Goal: Check status

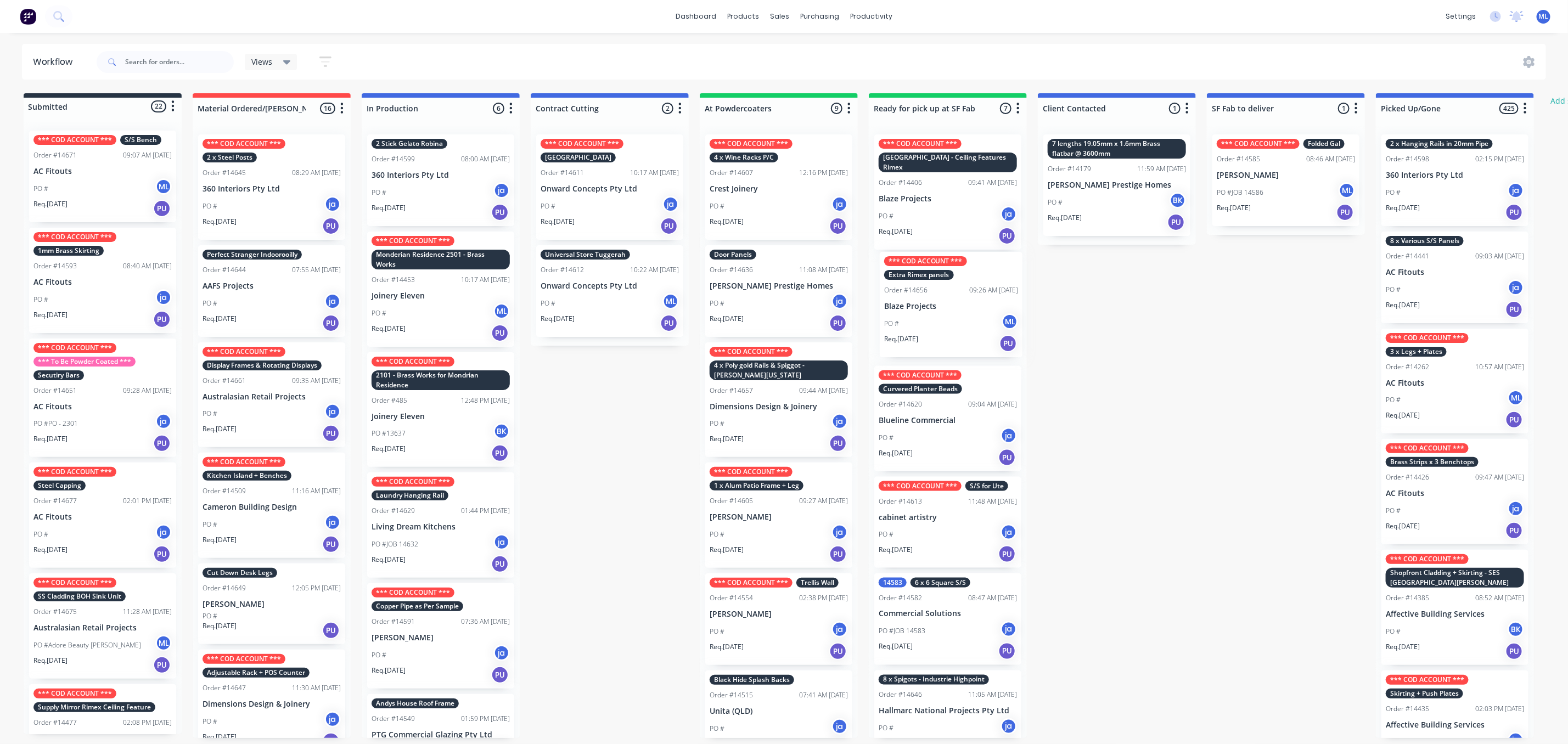
click at [967, 310] on div "*** COD ACCOUNT *** [GEOGRAPHIC_DATA] - Ceiling Features Rimex Order #14406 09:…" at bounding box center [948, 431] width 158 height 612
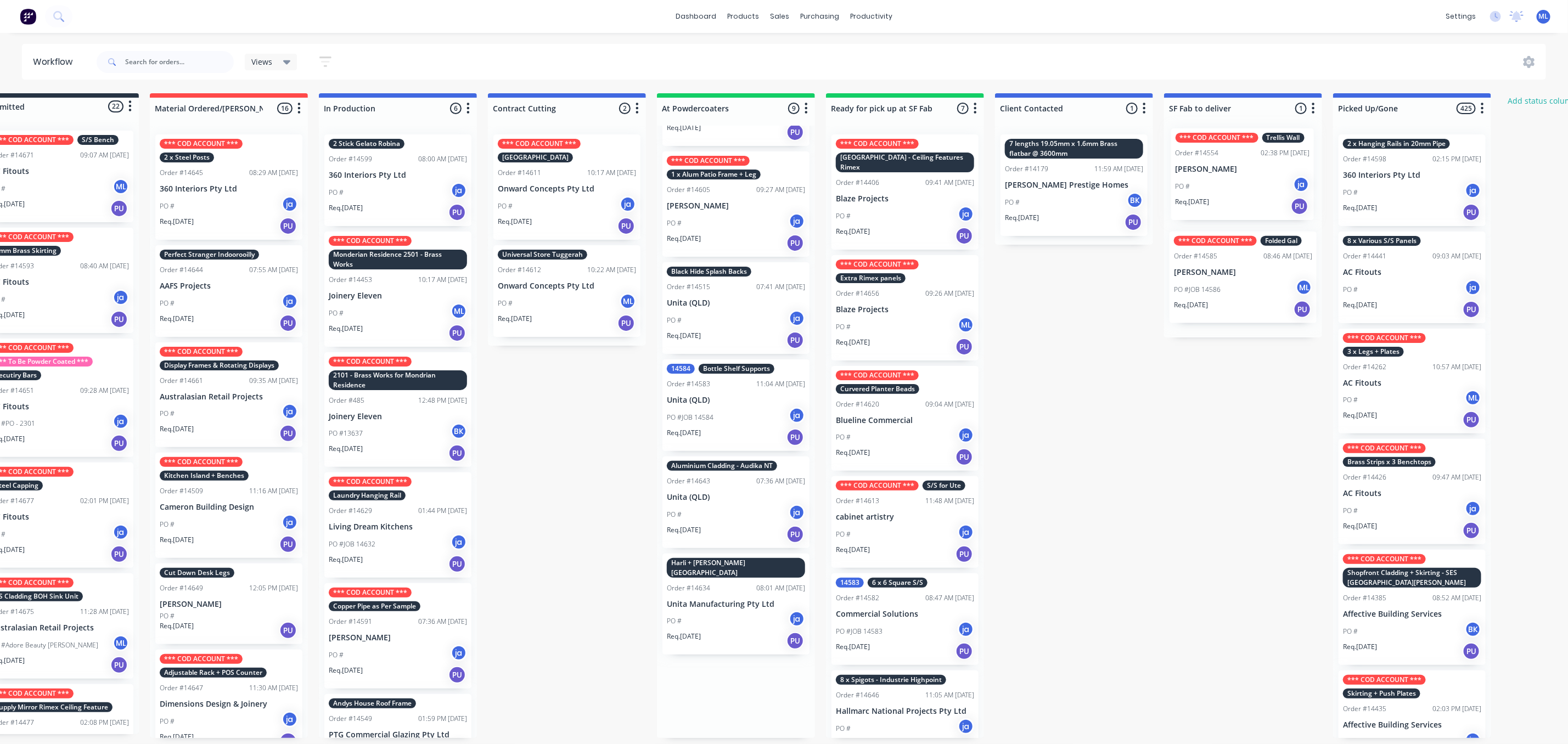
scroll to position [0, 47]
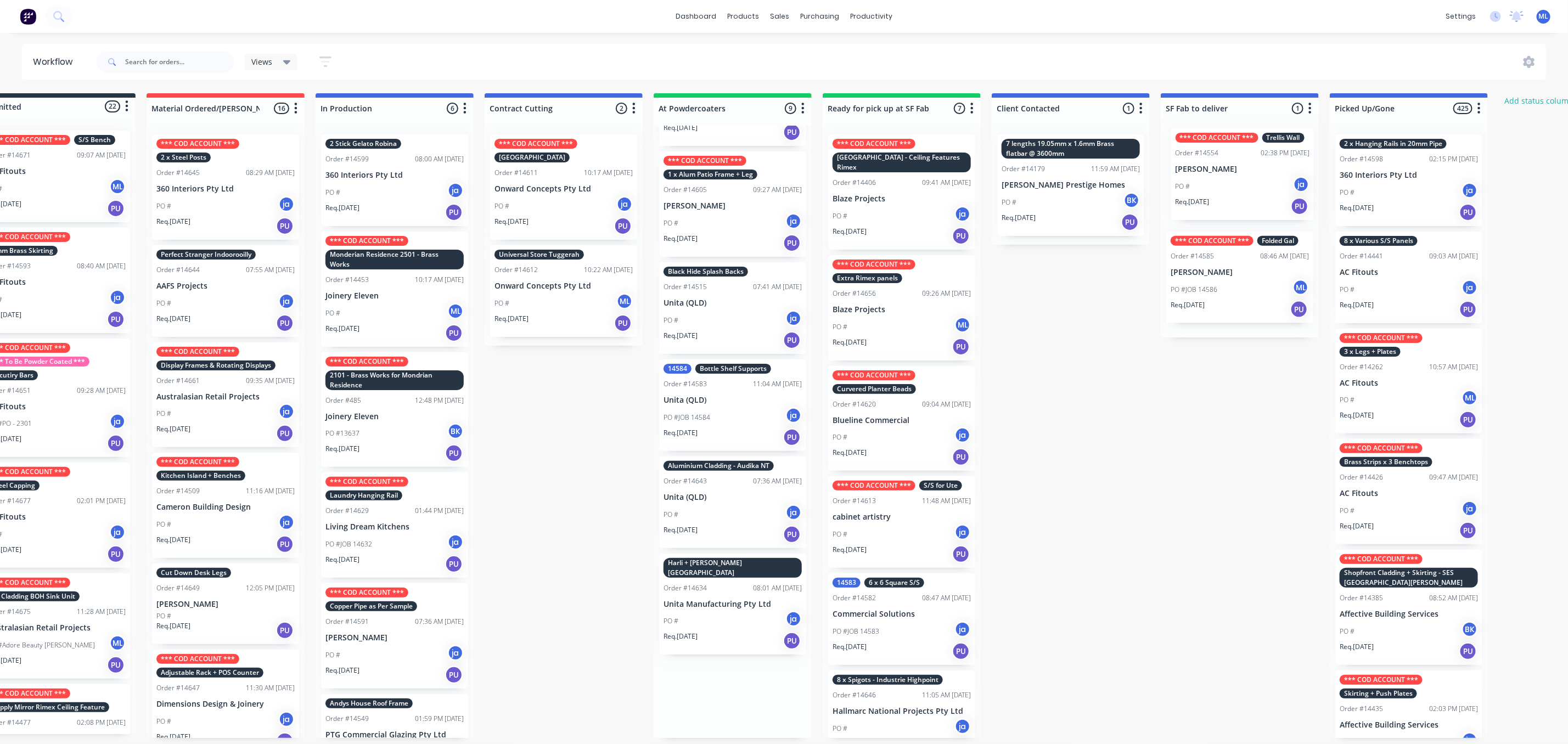
drag, startPoint x: 801, startPoint y: 304, endPoint x: 1259, endPoint y: 173, distance: 476.4
click at [1259, 173] on div "Submitted 22 Status colour #273444 hex #273444 Save Cancel Summaries Total orde…" at bounding box center [861, 415] width 1830 height 644
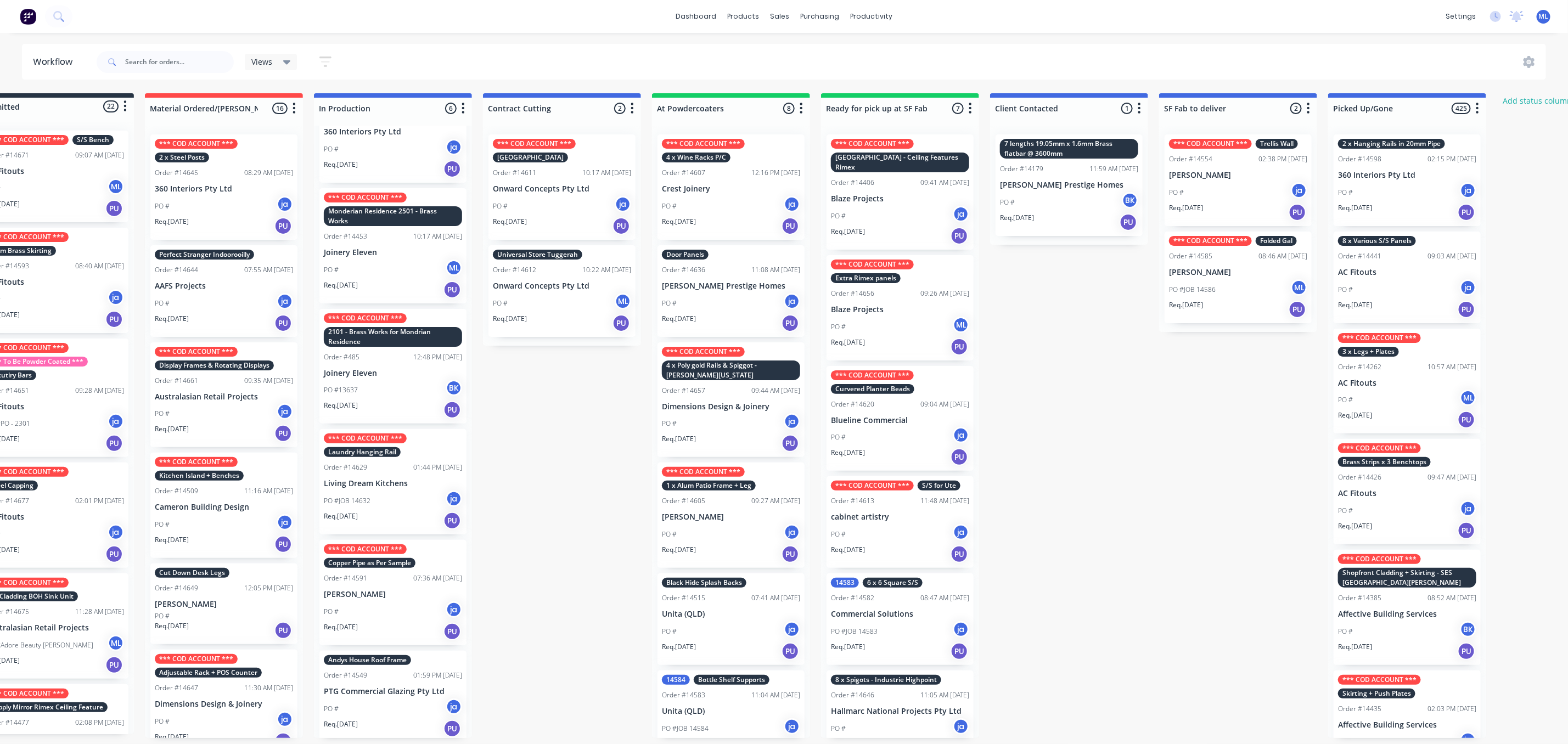
scroll to position [43, 0]
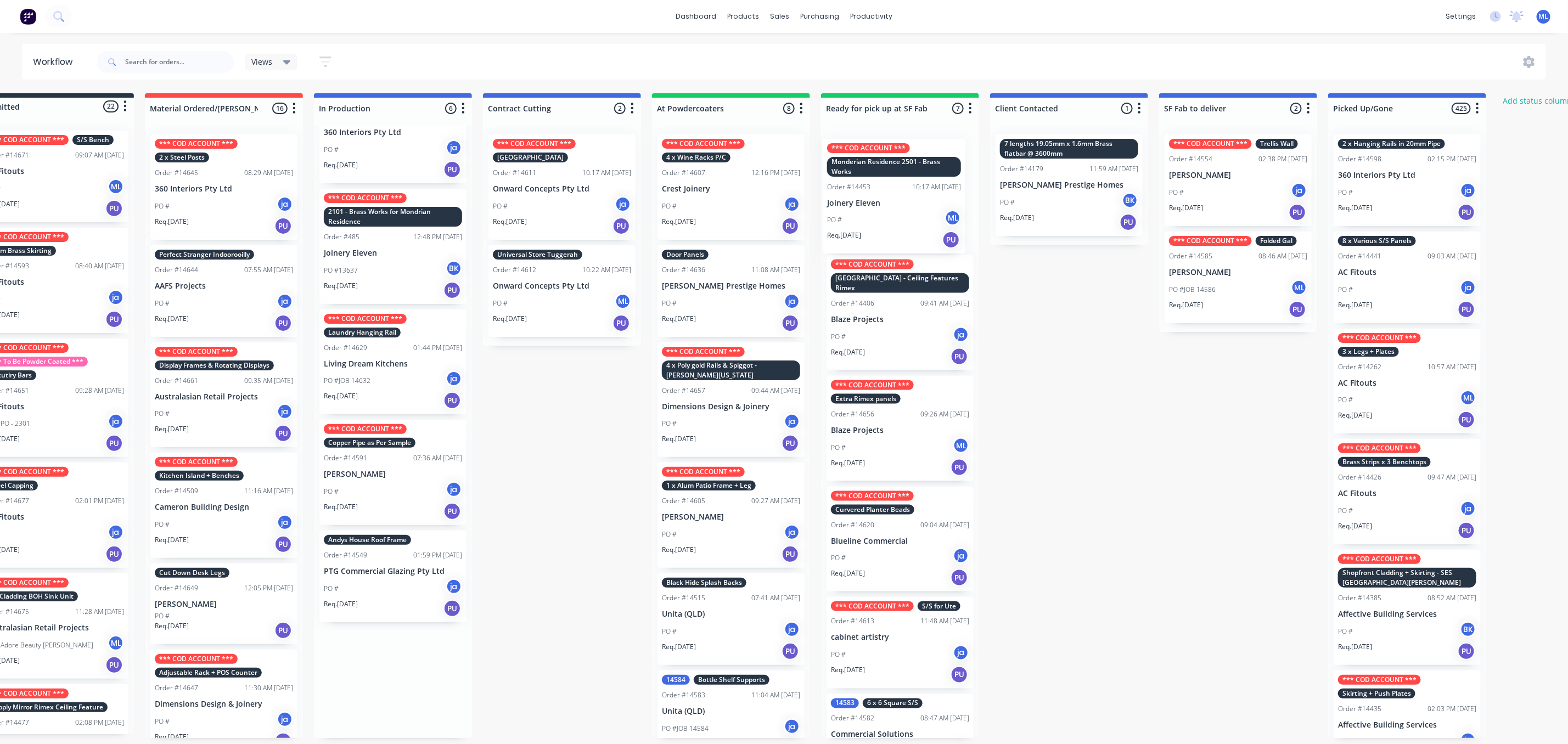
drag, startPoint x: 397, startPoint y: 251, endPoint x: 906, endPoint y: 208, distance: 510.8
click at [906, 208] on div "Submitted 22 Status colour #273444 hex #273444 Save Cancel Summaries Total orde…" at bounding box center [859, 415] width 1830 height 644
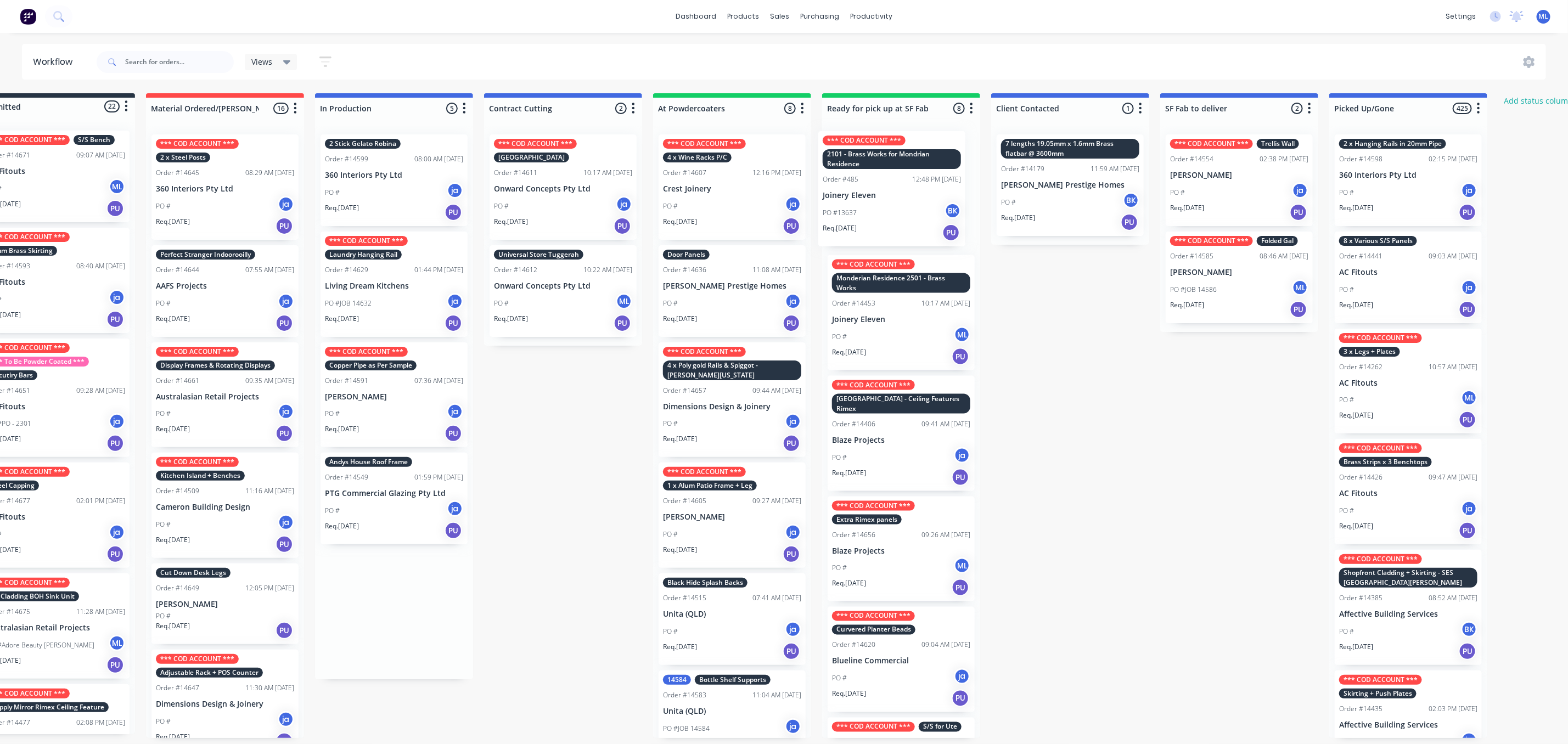
scroll to position [0, 47]
drag, startPoint x: 369, startPoint y: 279, endPoint x: 874, endPoint y: 176, distance: 515.4
click at [874, 176] on div "Submitted 22 Status colour #273444 hex #273444 Save Cancel Summaries Total orde…" at bounding box center [860, 415] width 1830 height 644
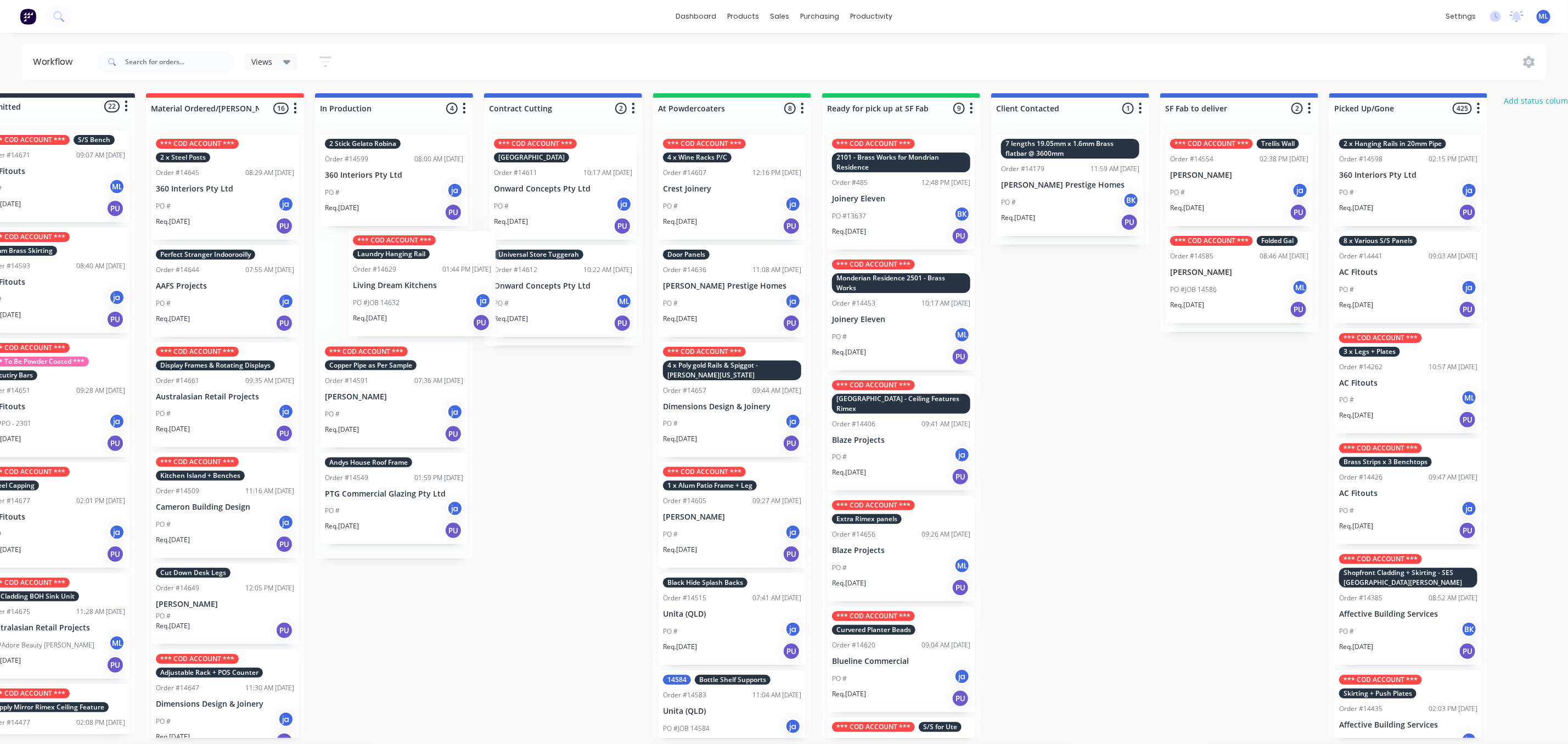
scroll to position [0, 46]
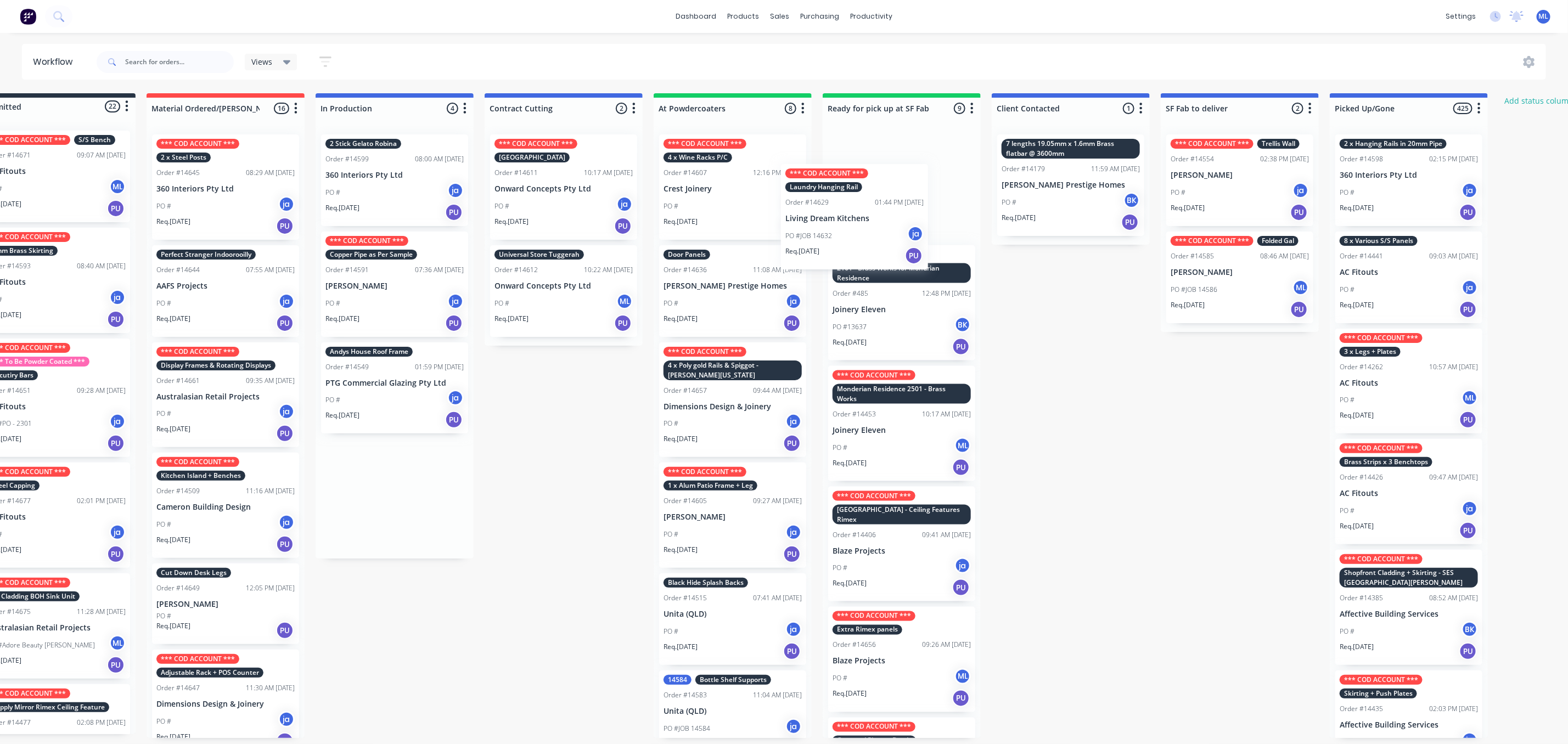
drag, startPoint x: 376, startPoint y: 282, endPoint x: 863, endPoint y: 209, distance: 492.4
click at [863, 209] on div "Submitted 22 Status colour #273444 hex #273444 Save Cancel Summaries Total orde…" at bounding box center [861, 415] width 1830 height 644
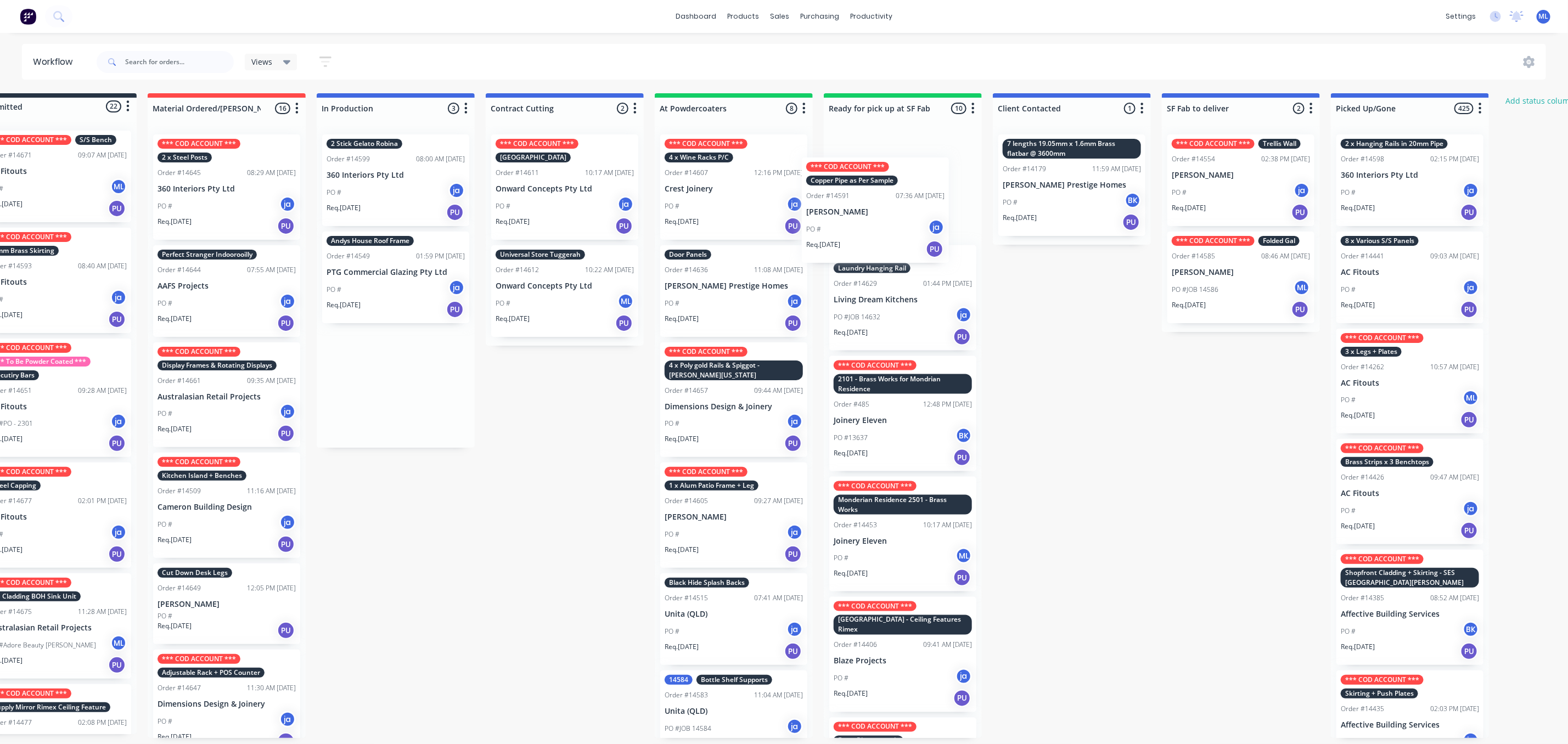
drag, startPoint x: 340, startPoint y: 276, endPoint x: 825, endPoint y: 201, distance: 490.8
click at [825, 201] on div "Submitted 22 Status colour #273444 hex #273444 Save Cancel Summaries Total orde…" at bounding box center [862, 415] width 1830 height 644
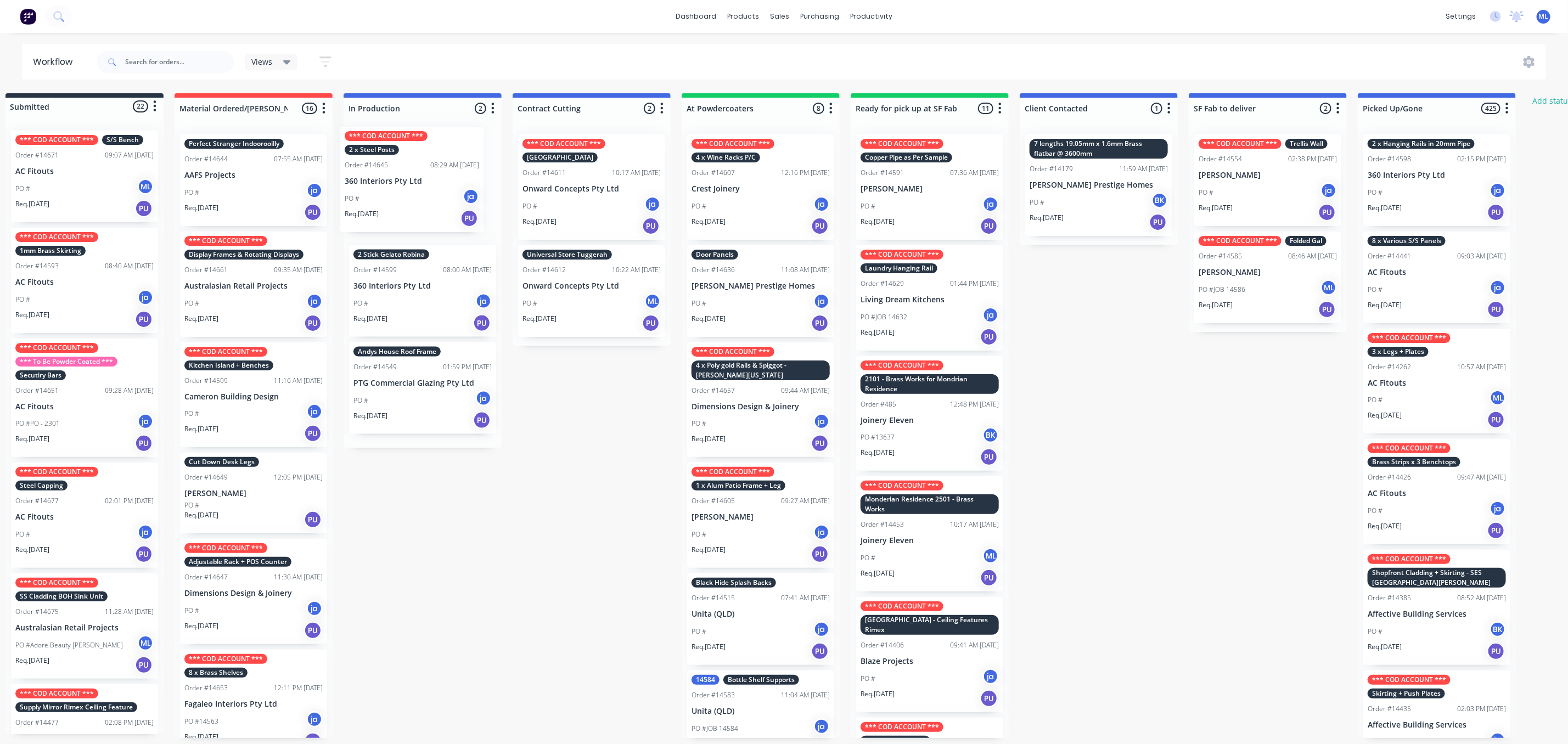
scroll to position [0, 15]
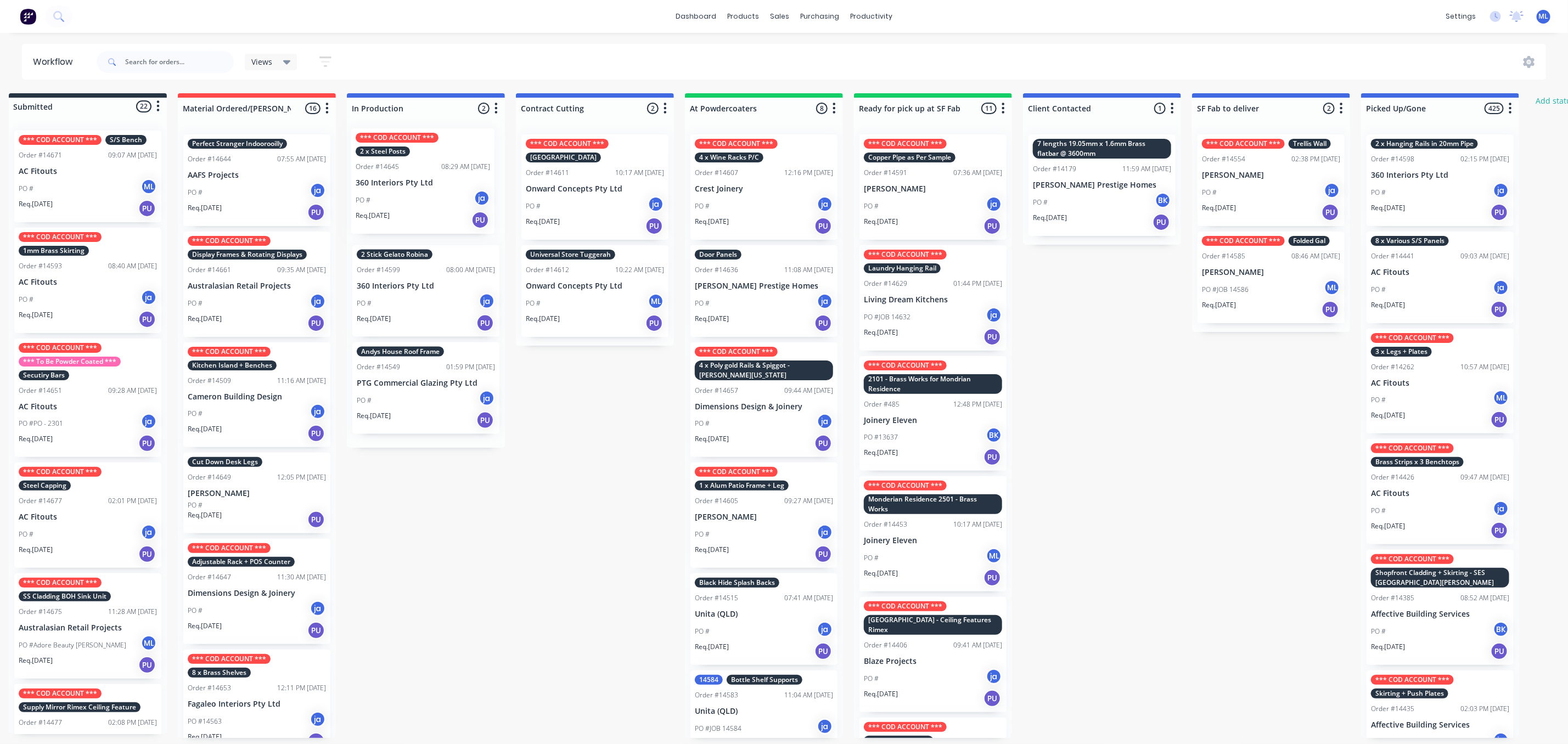
drag, startPoint x: 211, startPoint y: 210, endPoint x: 411, endPoint y: 204, distance: 200.1
click at [412, 204] on div "Submitted 22 Status colour #273444 hex #273444 Save Cancel Summaries Total orde…" at bounding box center [892, 415] width 1830 height 644
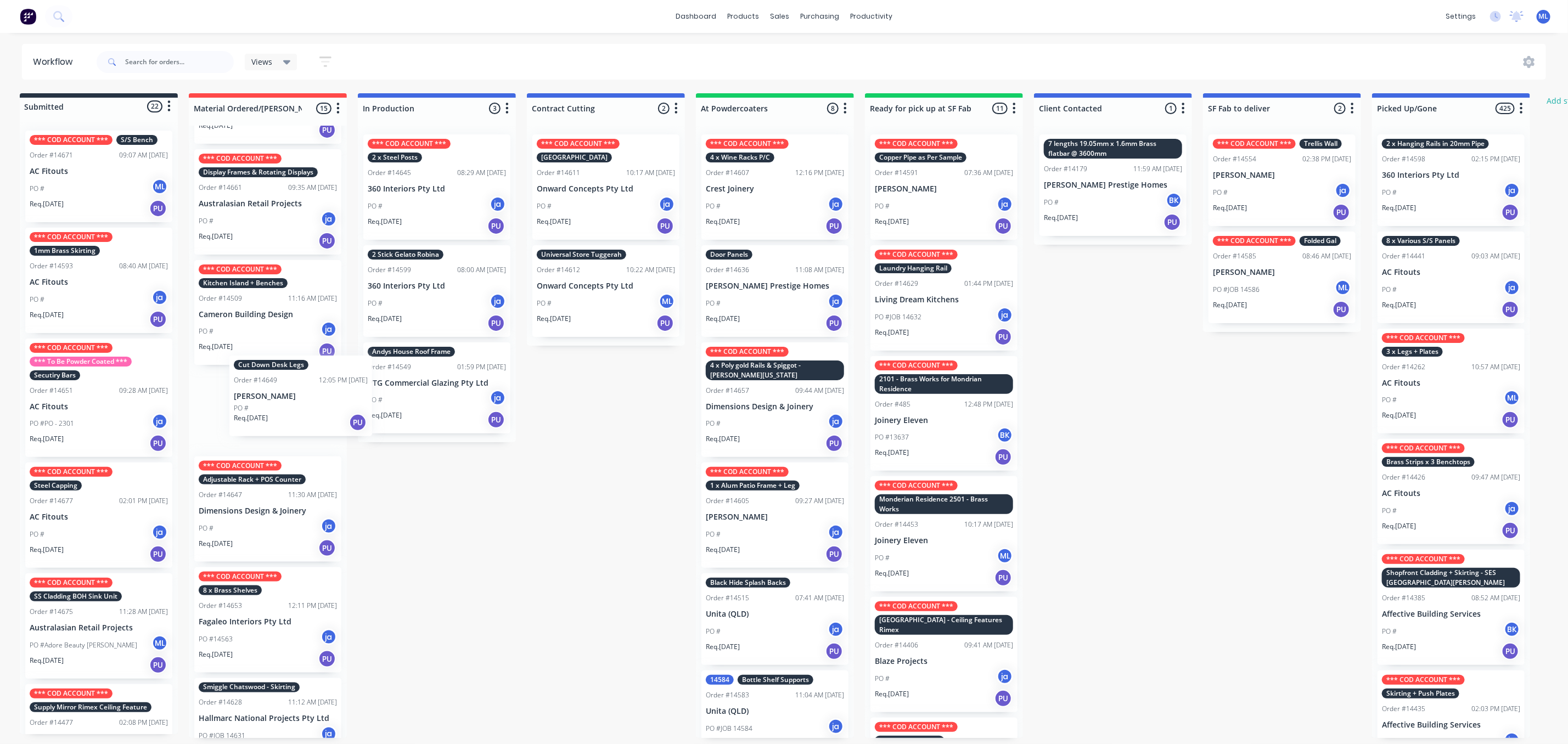
scroll to position [0, 0]
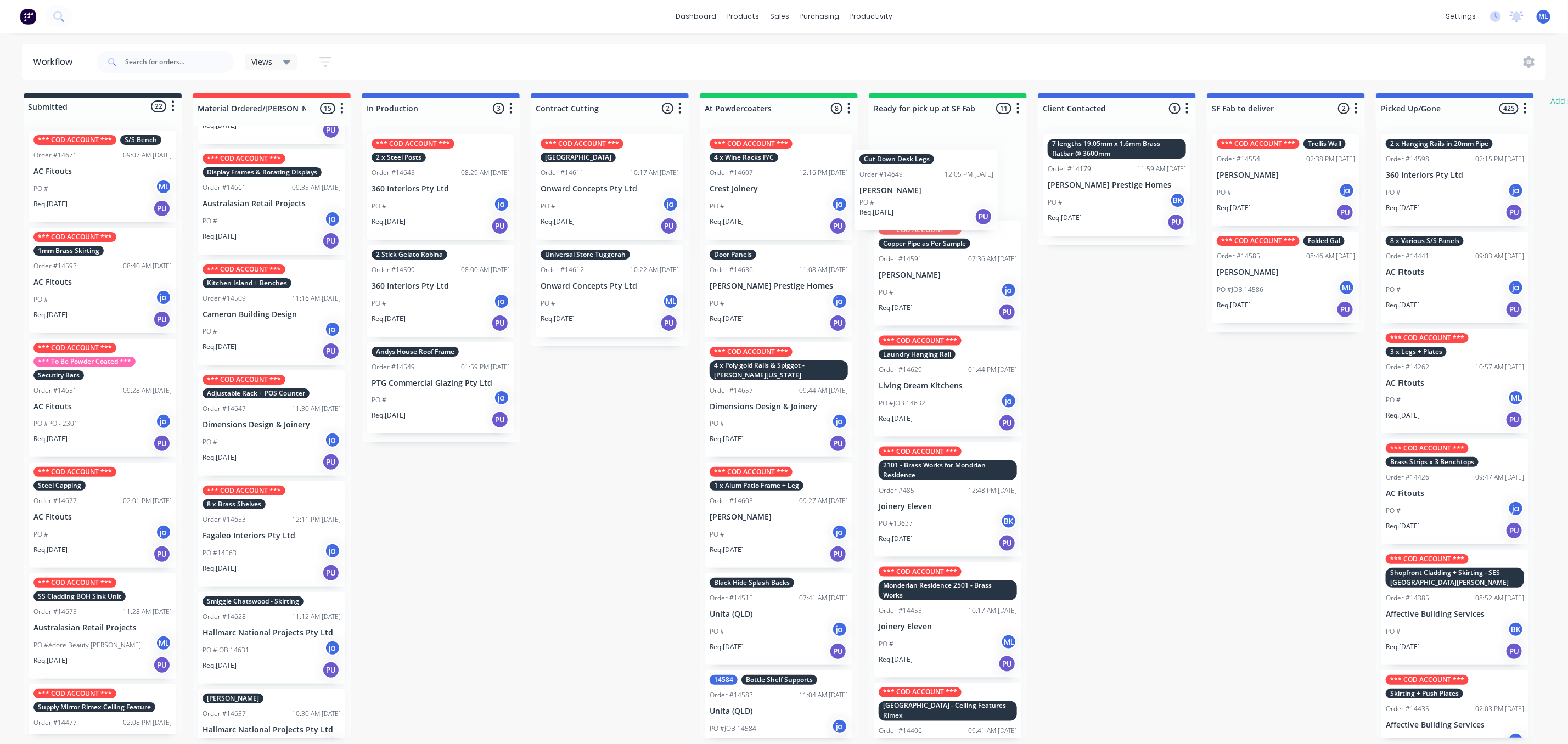
drag, startPoint x: 264, startPoint y: 405, endPoint x: 939, endPoint y: 185, distance: 709.9
click at [939, 185] on div "Submitted 22 Status colour #273444 hex #273444 Save Cancel Summaries Total orde…" at bounding box center [906, 415] width 1830 height 644
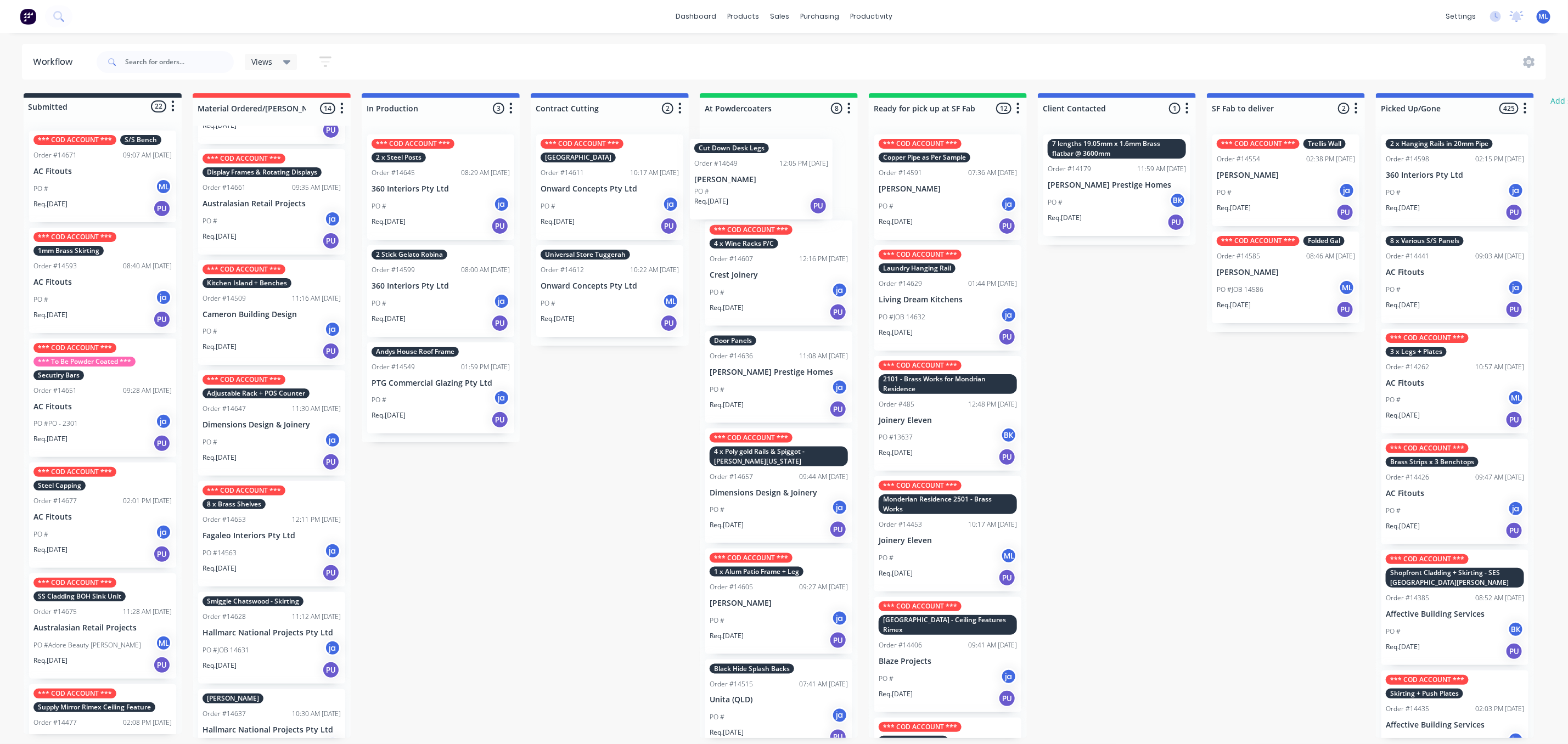
drag, startPoint x: 936, startPoint y: 168, endPoint x: 747, endPoint y: 176, distance: 189.2
click at [747, 176] on div "Submitted 22 Status colour #273444 hex #273444 Save Cancel Summaries Total orde…" at bounding box center [906, 415] width 1830 height 644
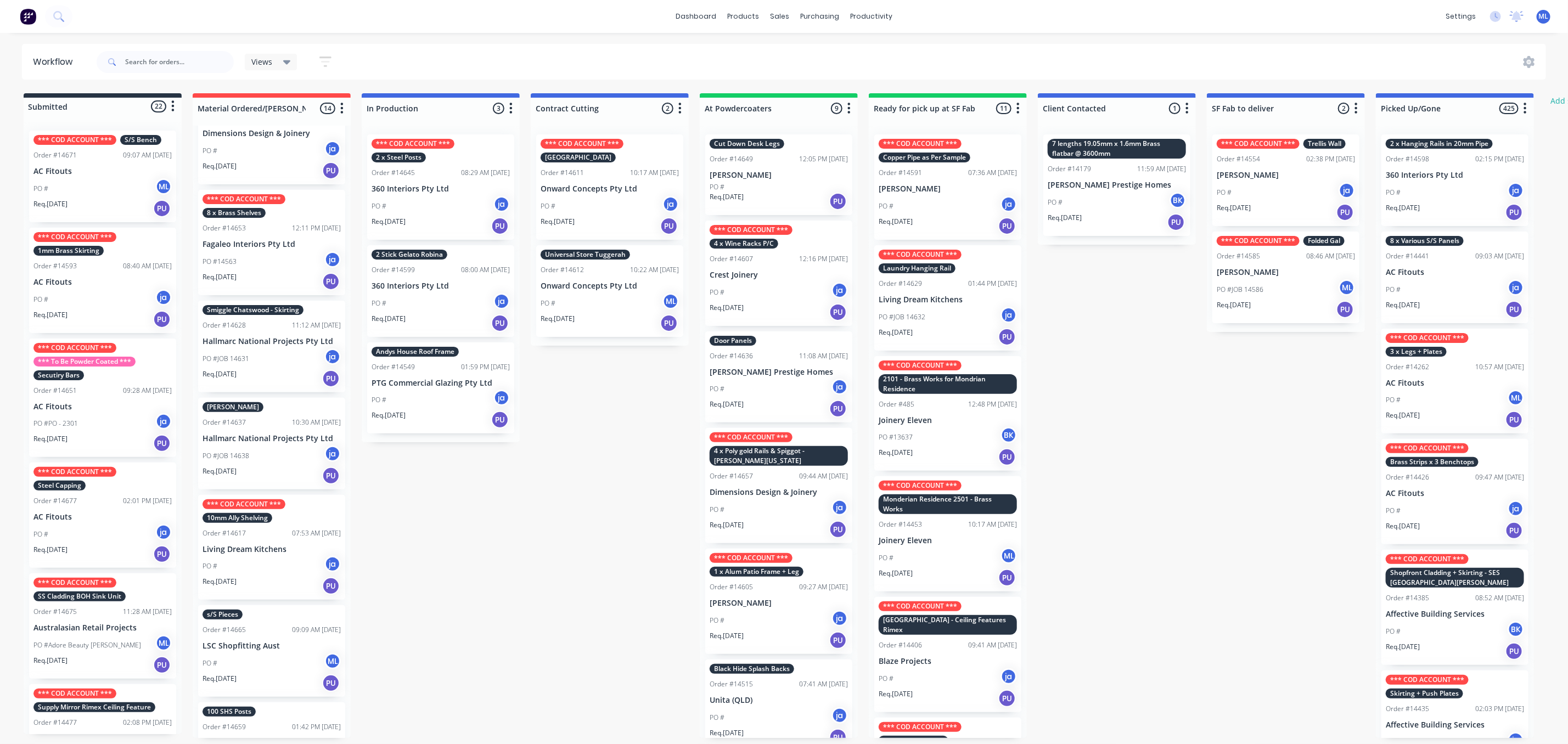
scroll to position [164, 0]
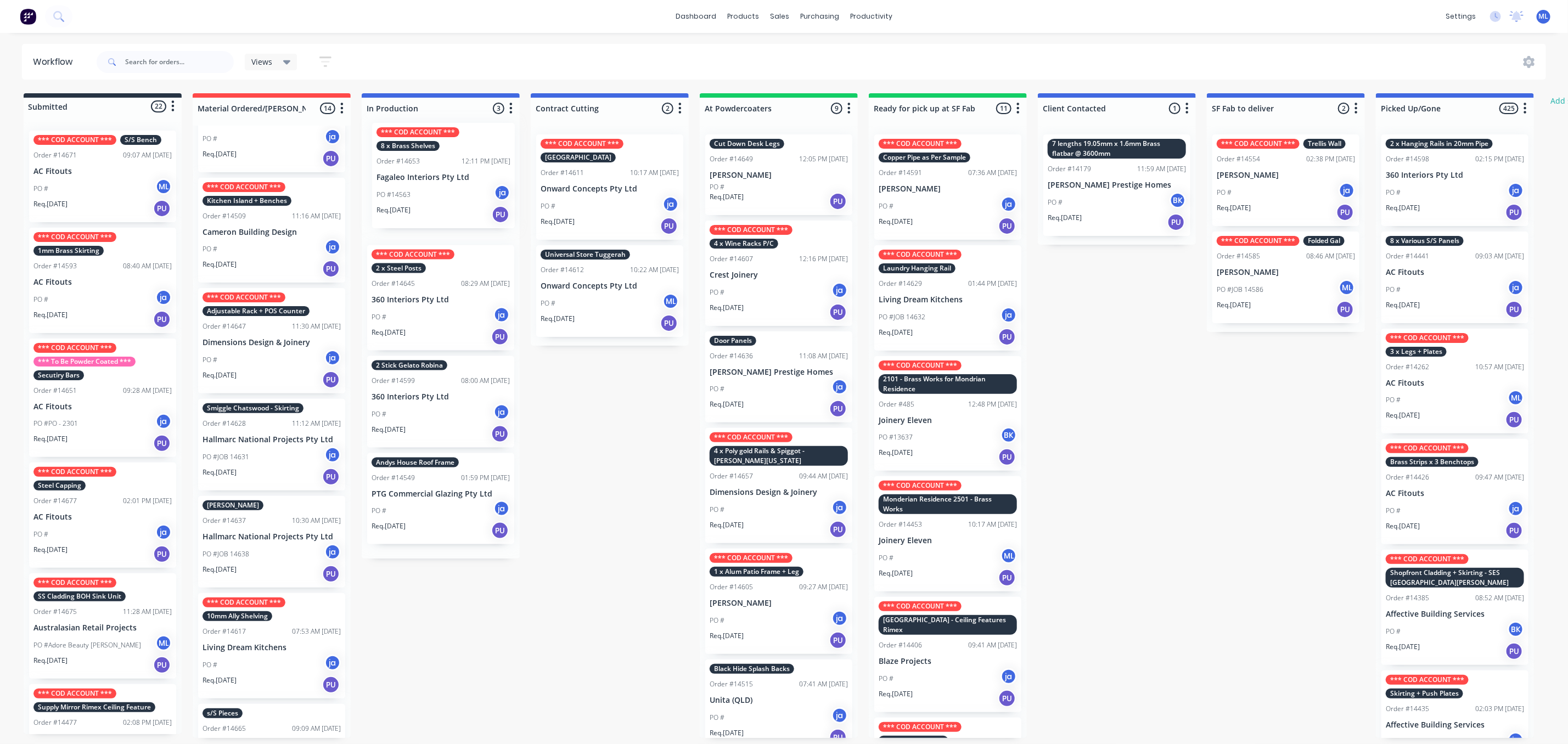
drag, startPoint x: 277, startPoint y: 460, endPoint x: 453, endPoint y: 181, distance: 329.9
click at [453, 181] on div "Submitted 22 Status colour #273444 hex #273444 Save Cancel Summaries Total orde…" at bounding box center [906, 415] width 1830 height 644
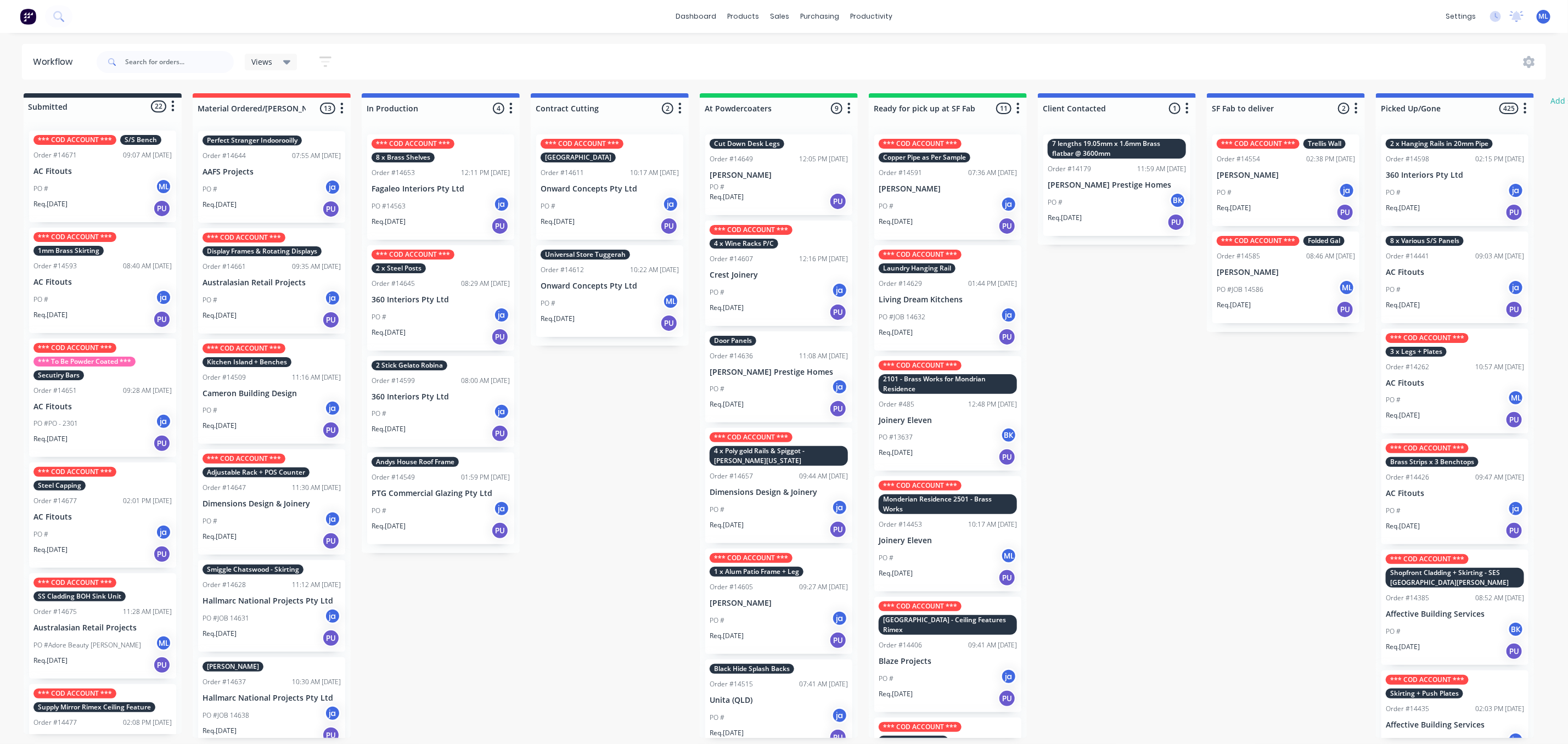
scroll to position [0, 0]
